Goal: Obtain resource: Download file/media

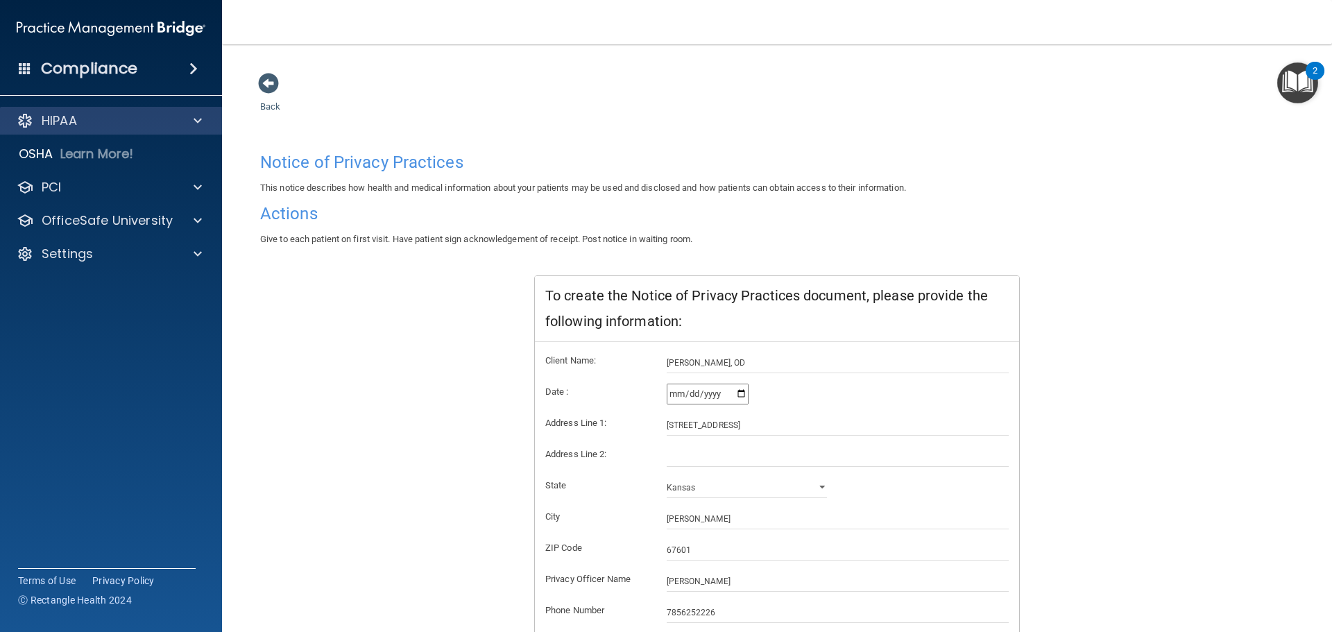
click at [76, 110] on div "HIPAA" at bounding box center [111, 121] width 223 height 28
click at [186, 125] on div at bounding box center [195, 120] width 35 height 17
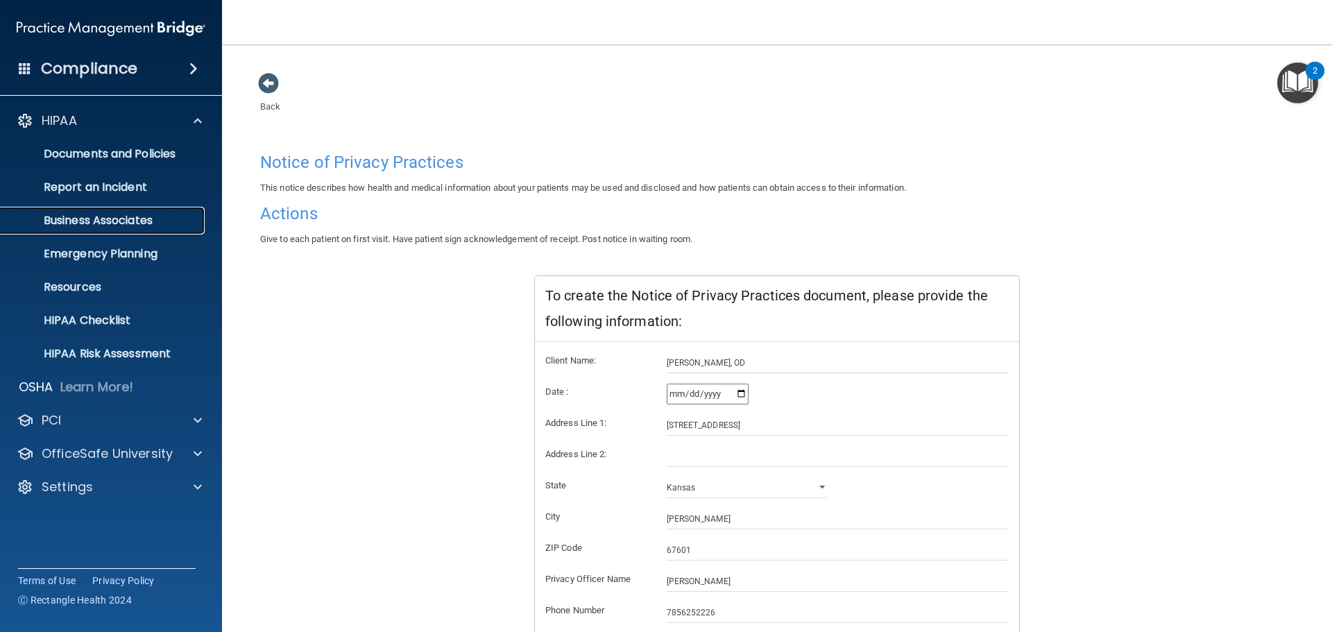
click at [157, 229] on link "Business Associates" at bounding box center [95, 221] width 219 height 28
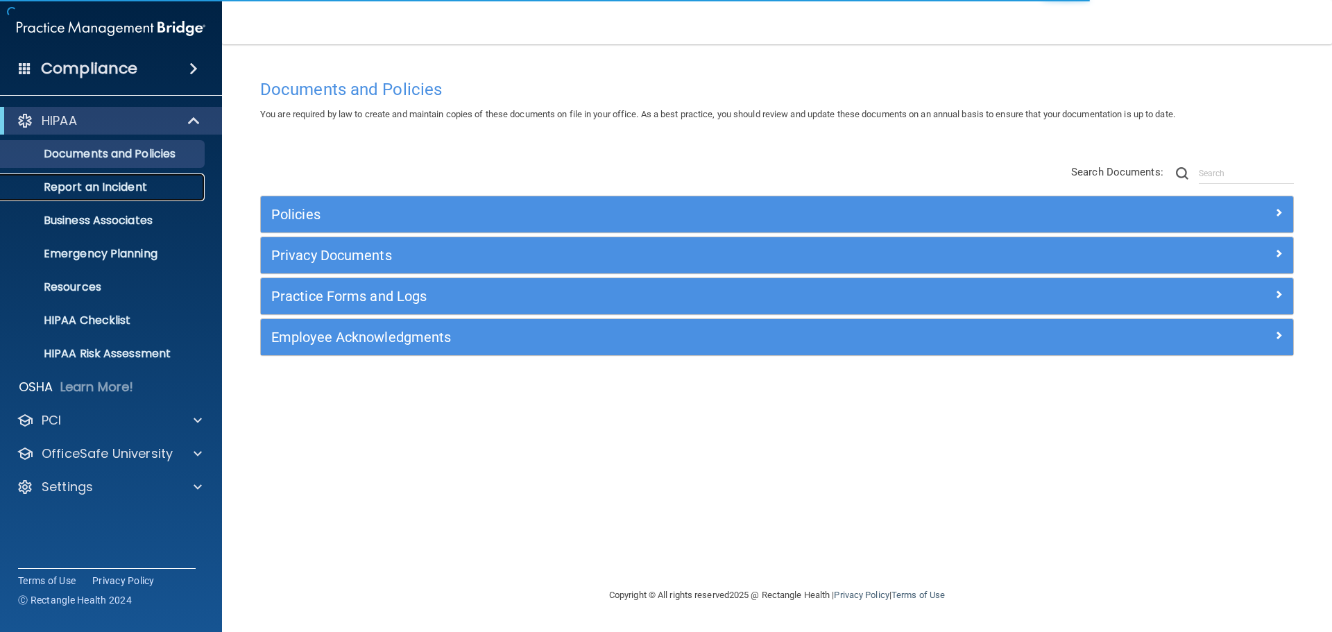
click at [136, 192] on p "Report an Incident" at bounding box center [103, 187] width 189 height 14
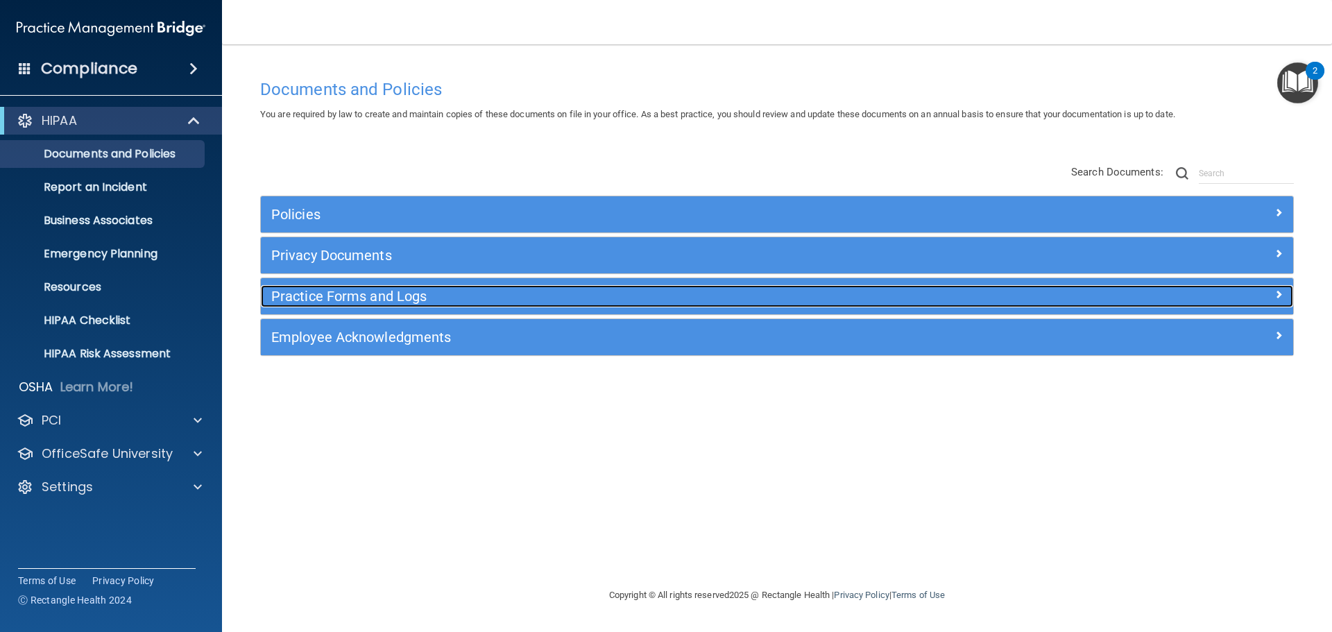
click at [329, 292] on h5 "Practice Forms and Logs" at bounding box center [648, 296] width 754 height 15
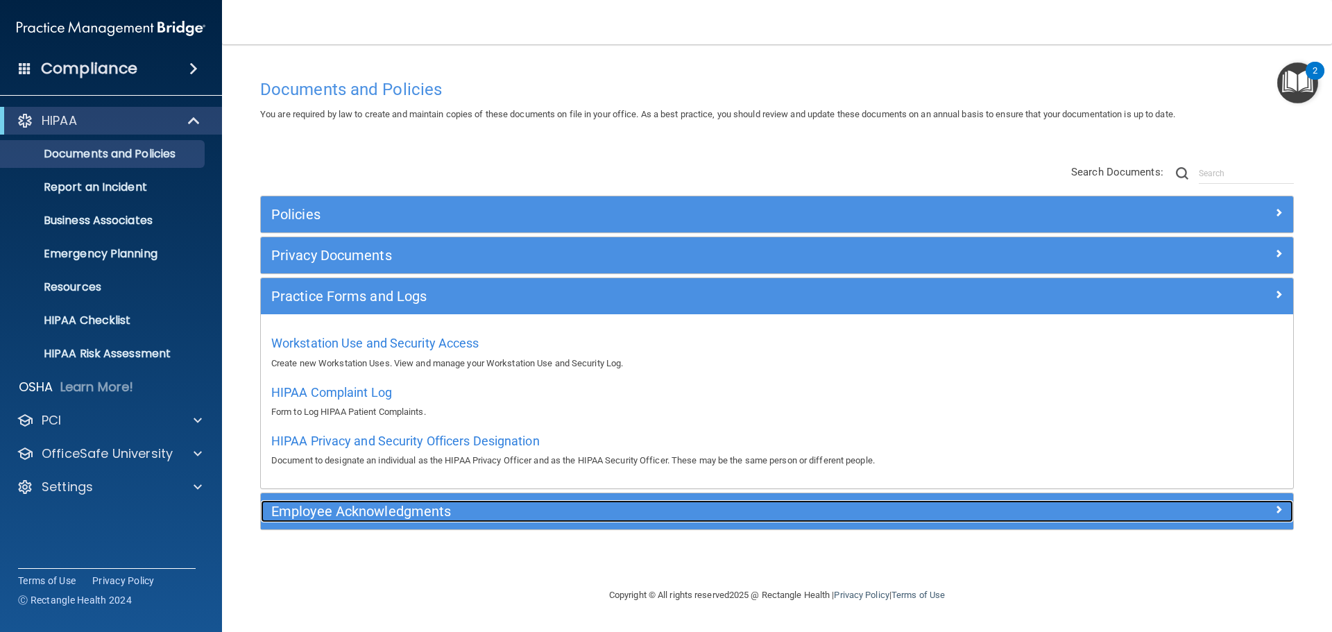
click at [376, 514] on h5 "Employee Acknowledgments" at bounding box center [648, 511] width 754 height 15
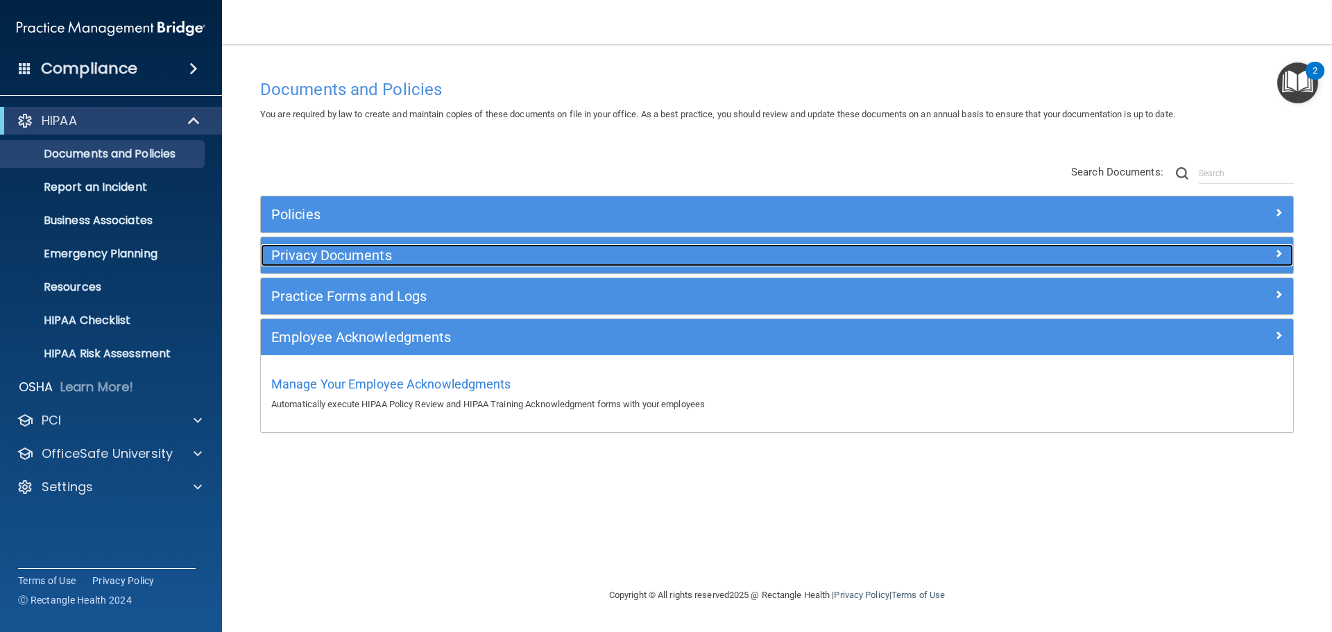
click at [325, 266] on div "Privacy Documents" at bounding box center [648, 255] width 774 height 22
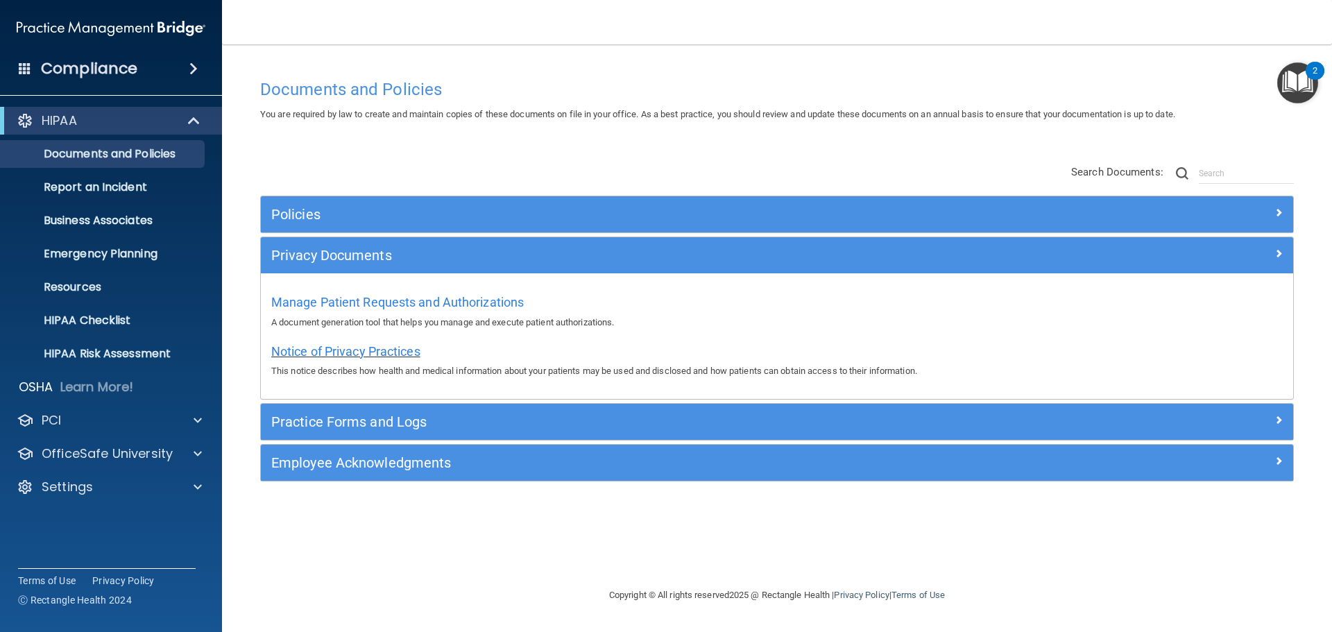
click at [349, 351] on span "Notice of Privacy Practices" at bounding box center [345, 351] width 149 height 15
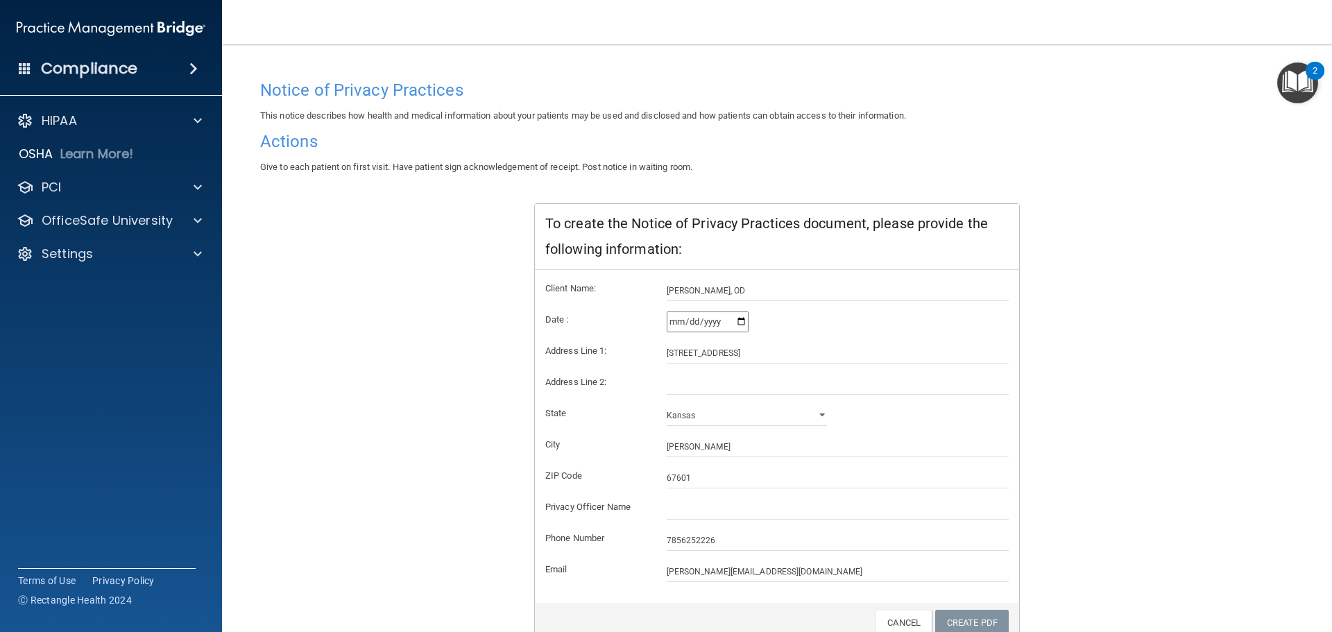
scroll to position [138, 0]
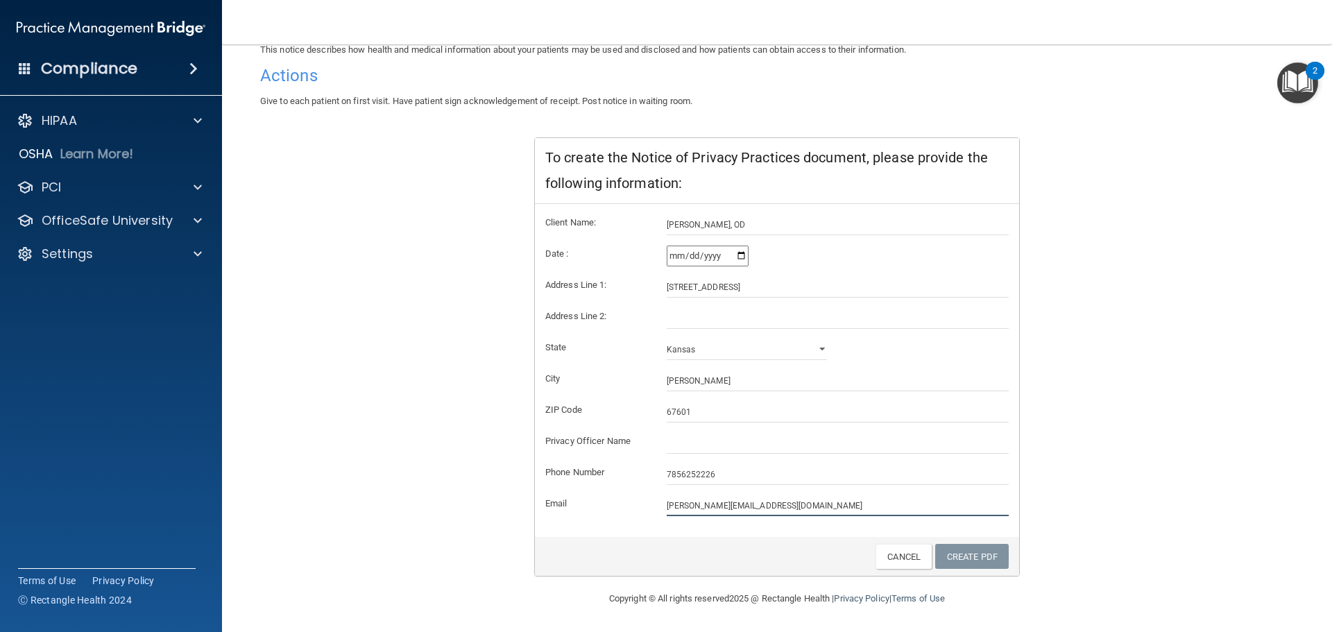
drag, startPoint x: 681, startPoint y: 508, endPoint x: 512, endPoint y: 430, distance: 186.6
click at [511, 487] on div "Notice of Privacy Practices This notice describes how health and medical inform…" at bounding box center [777, 293] width 1034 height 570
type input "[EMAIL_ADDRESS][DOMAIN_NAME]"
click at [718, 437] on input "text" at bounding box center [838, 443] width 343 height 21
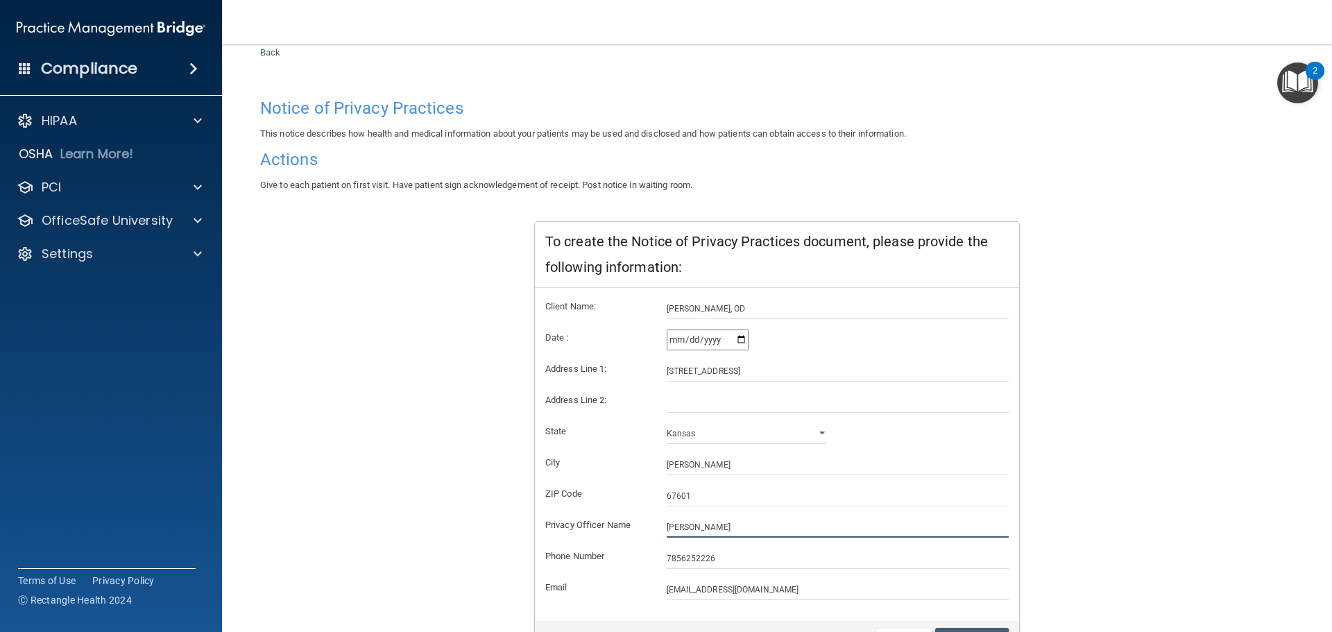
scroll to position [0, 0]
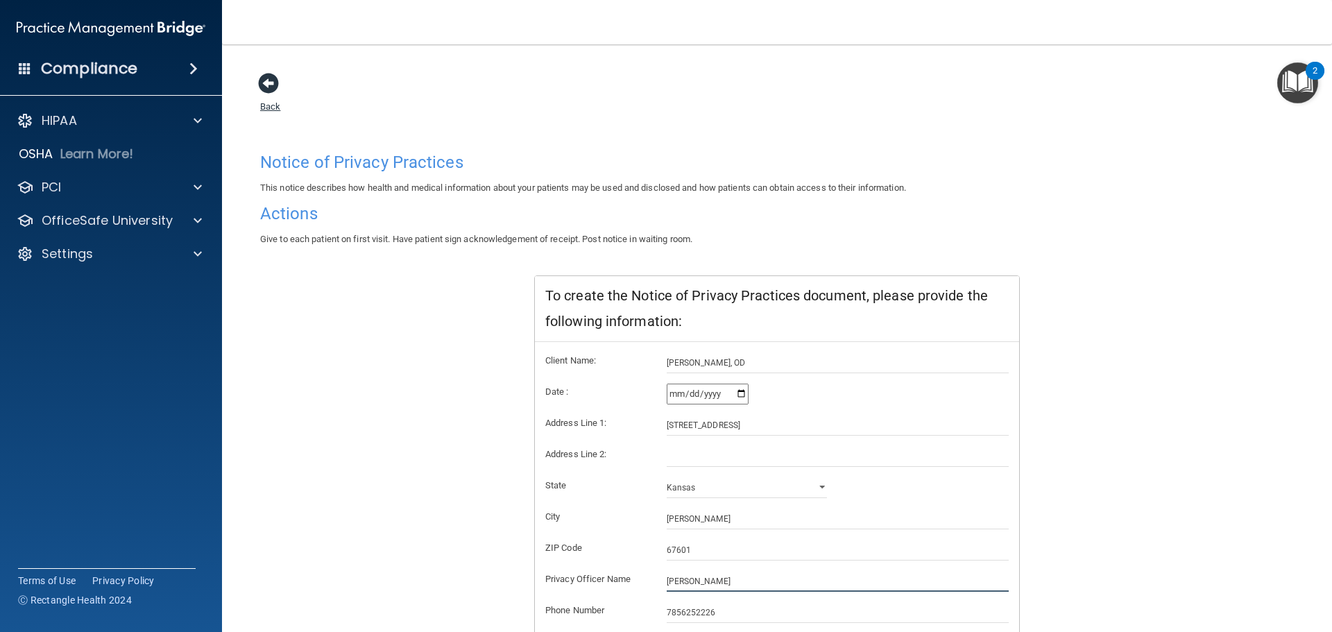
type input "[PERSON_NAME]"
click at [263, 81] on span at bounding box center [268, 83] width 21 height 21
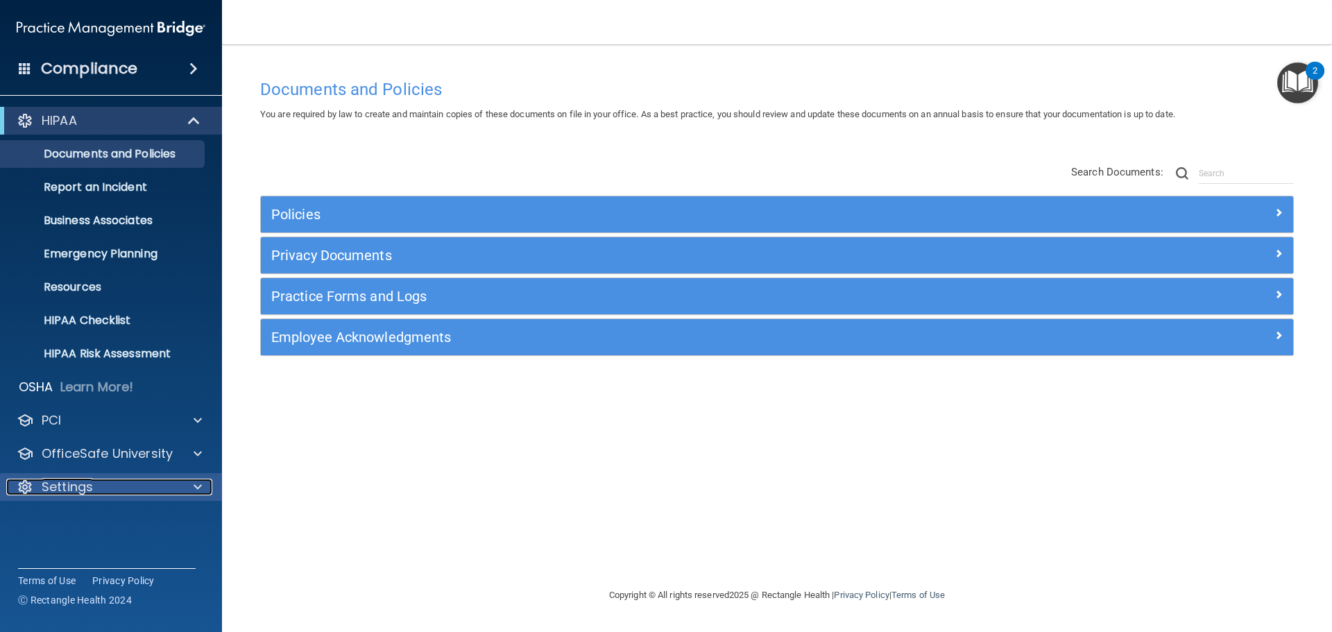
click at [105, 494] on div "Settings" at bounding box center [92, 487] width 172 height 17
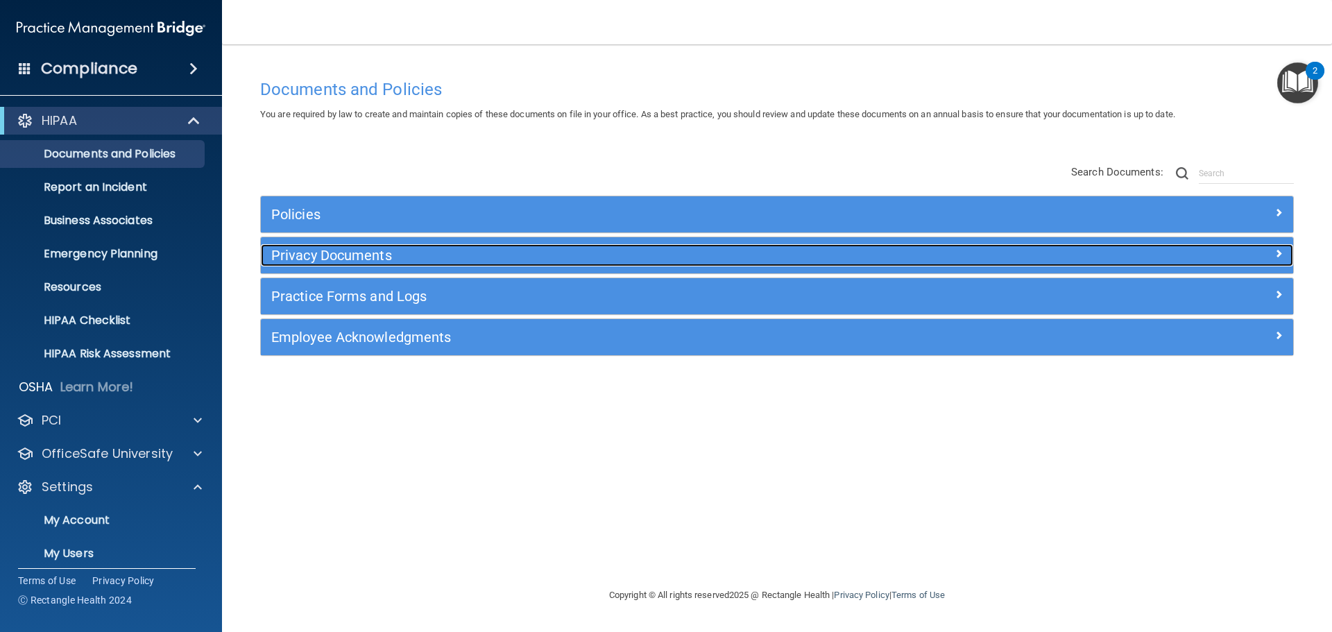
click at [374, 263] on h5 "Privacy Documents" at bounding box center [648, 255] width 754 height 15
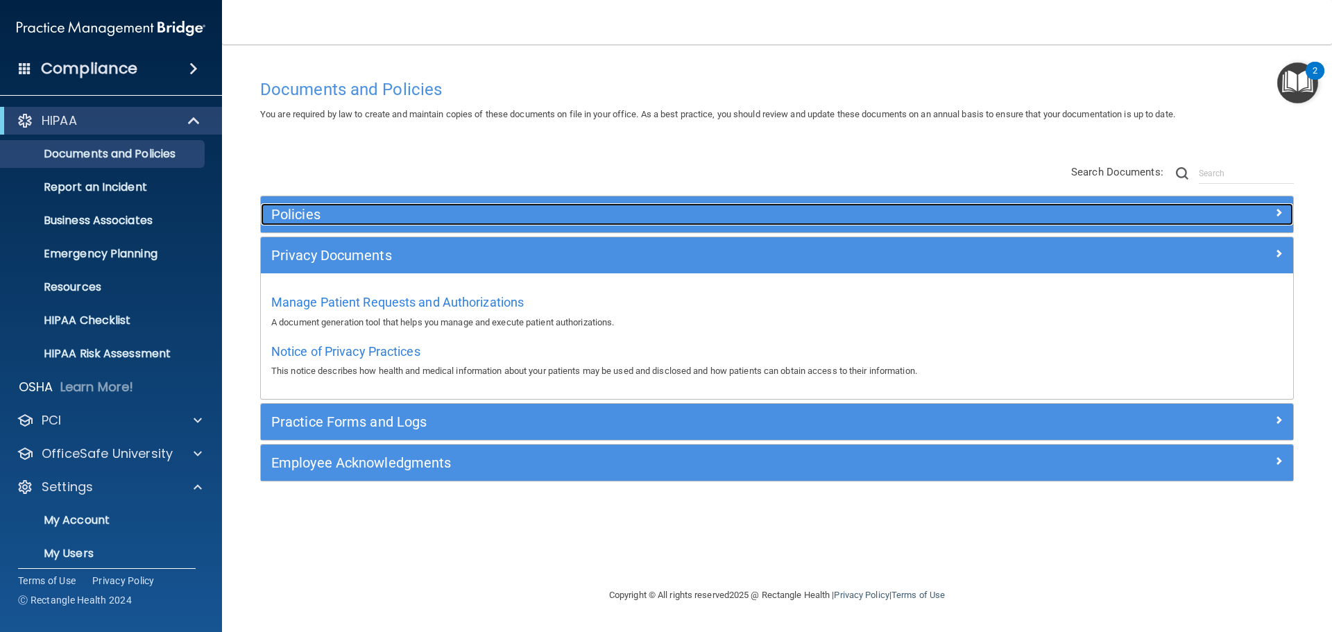
click at [314, 210] on h5 "Policies" at bounding box center [648, 214] width 754 height 15
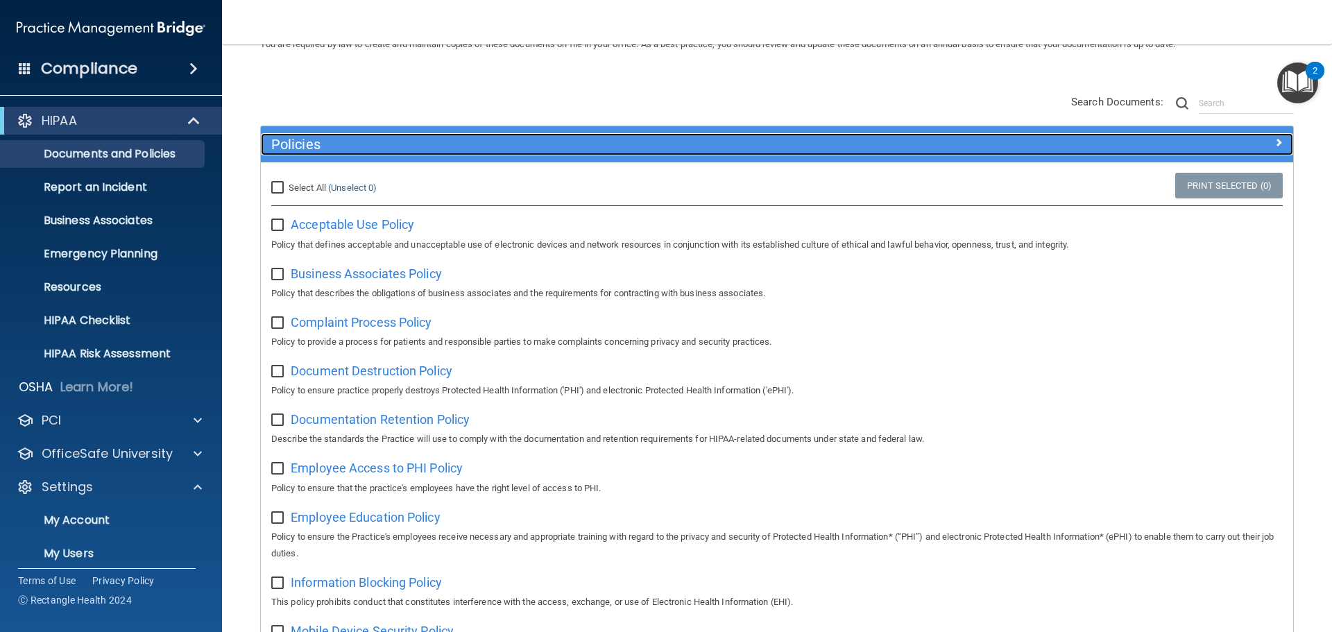
scroll to position [208, 0]
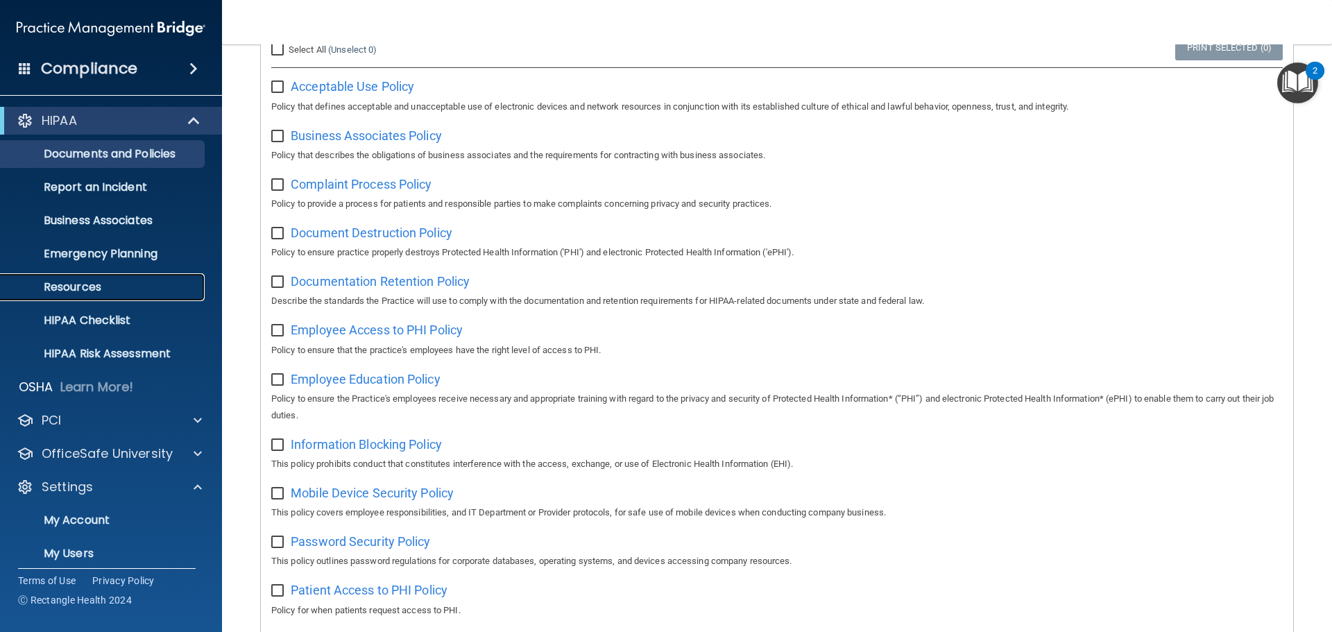
click at [76, 284] on p "Resources" at bounding box center [103, 287] width 189 height 14
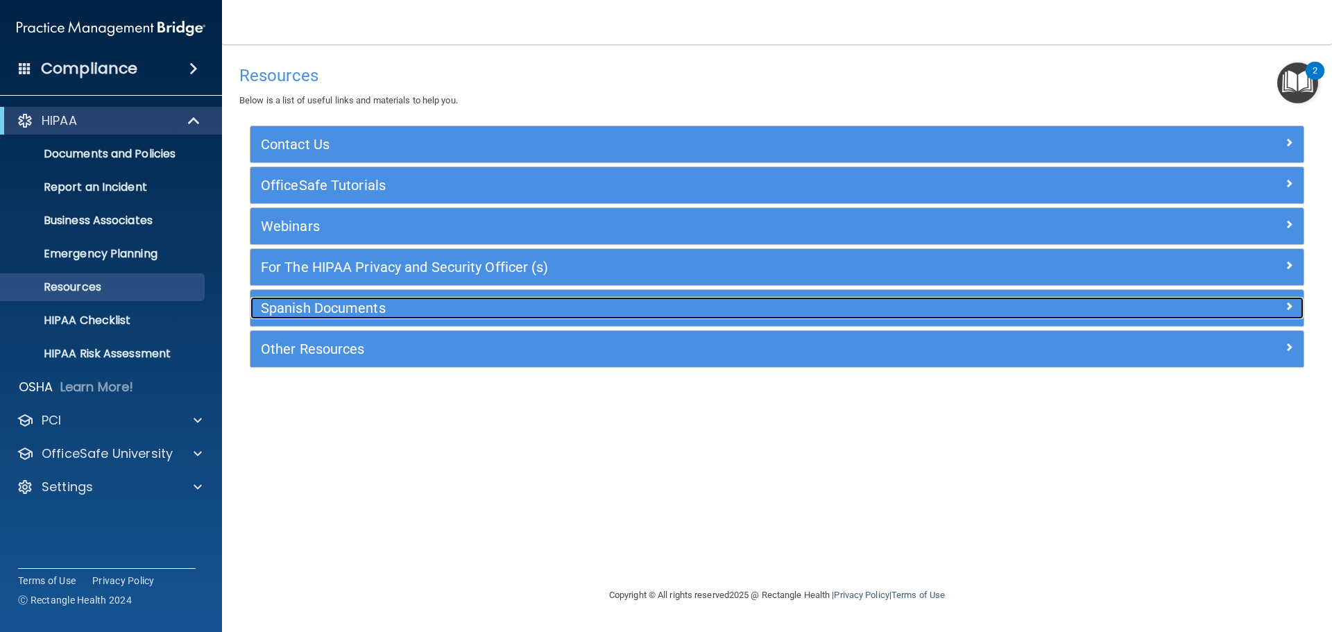
click at [350, 306] on h5 "Spanish Documents" at bounding box center [646, 307] width 770 height 15
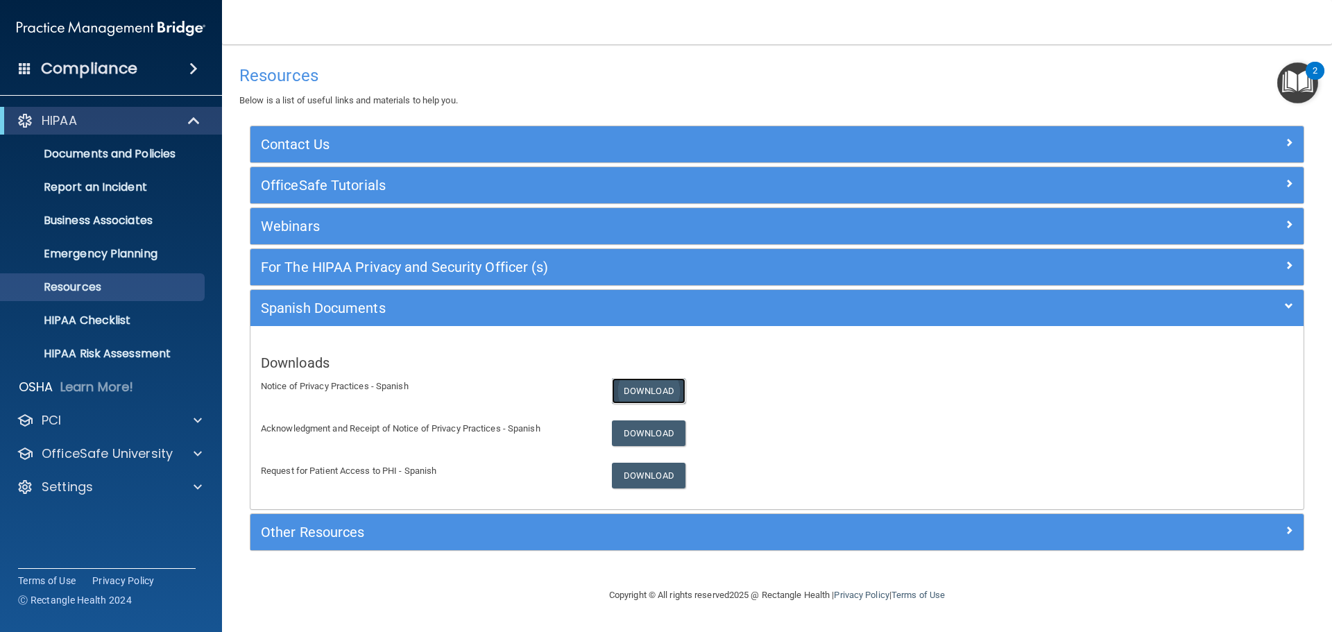
click at [644, 391] on link "Download" at bounding box center [649, 391] width 74 height 26
